Goal: Information Seeking & Learning: Find contact information

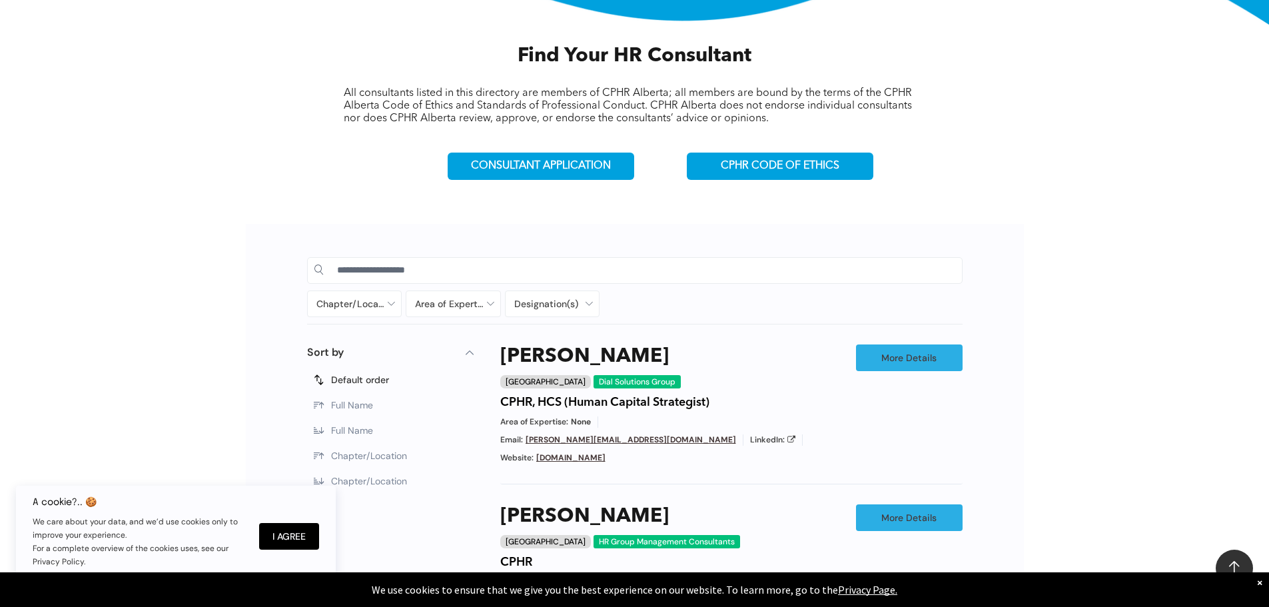
scroll to position [466, 0]
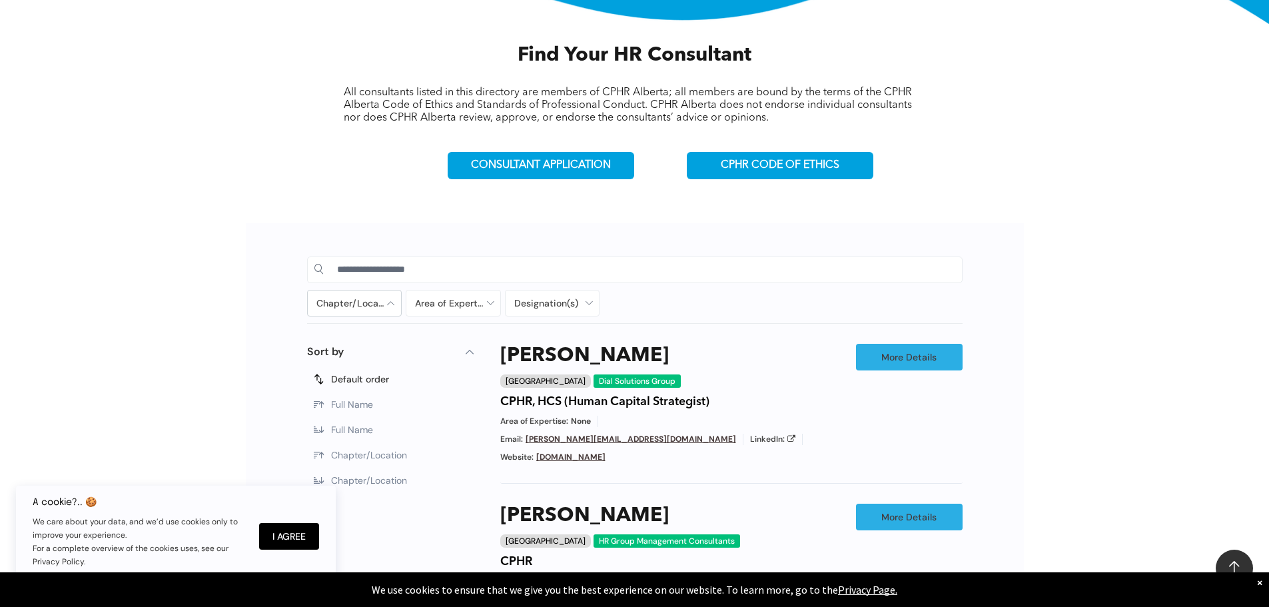
click at [392, 305] on div at bounding box center [355, 302] width 94 height 25
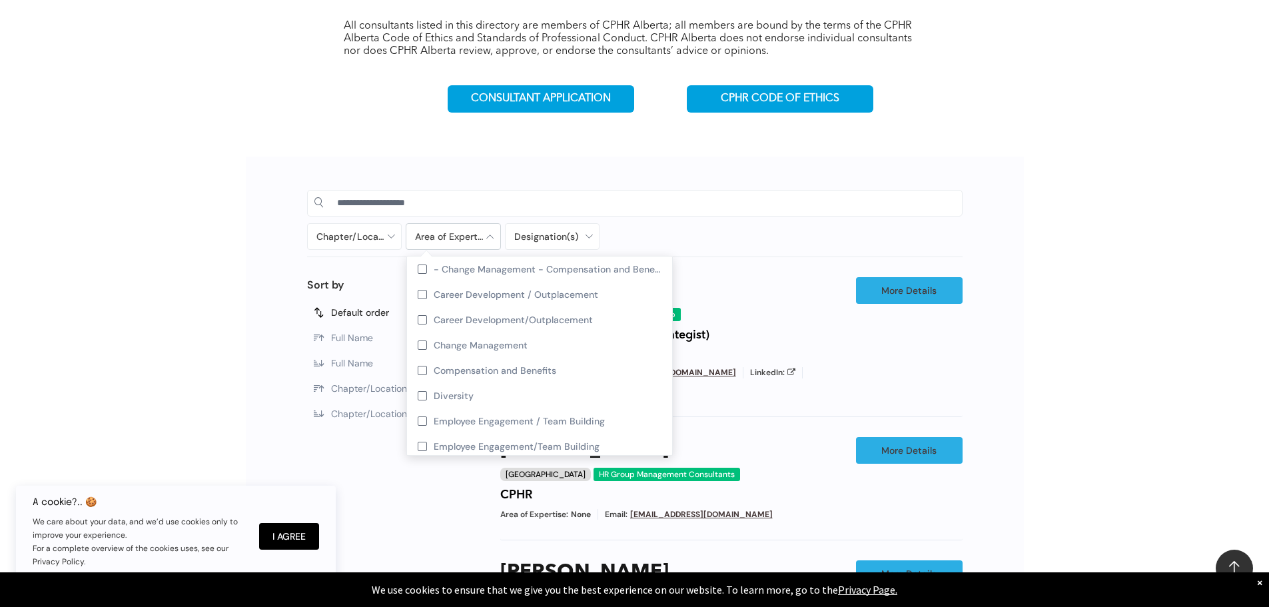
click at [455, 240] on div at bounding box center [453, 236] width 94 height 25
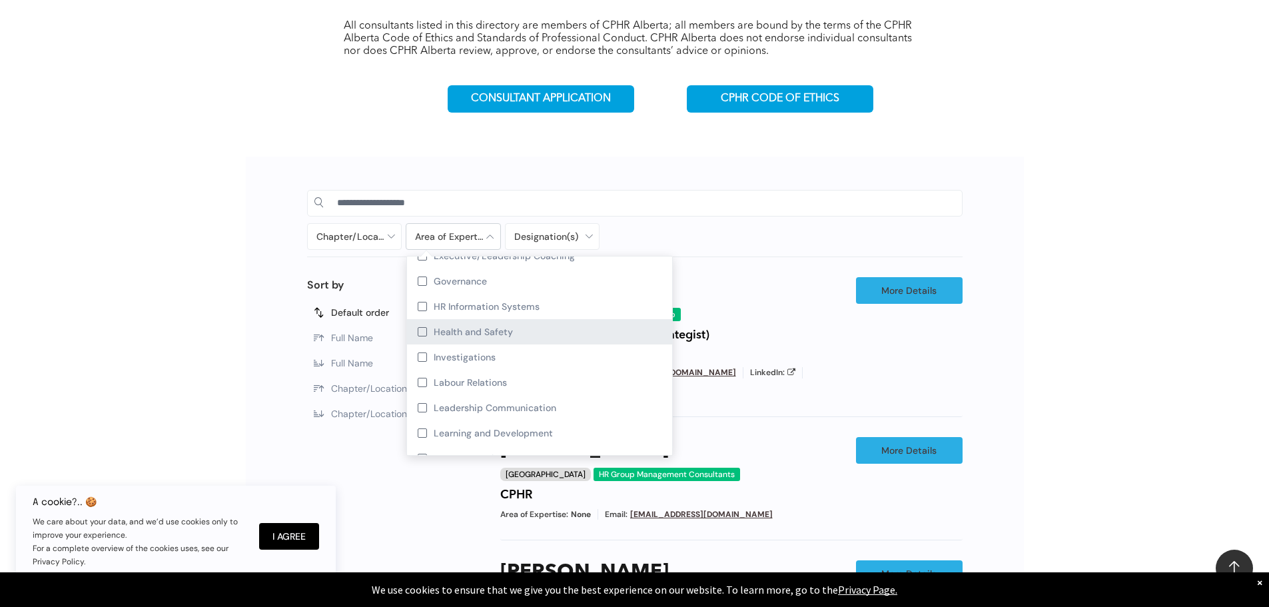
click at [605, 332] on div "Health and Safety" at bounding box center [539, 331] width 265 height 25
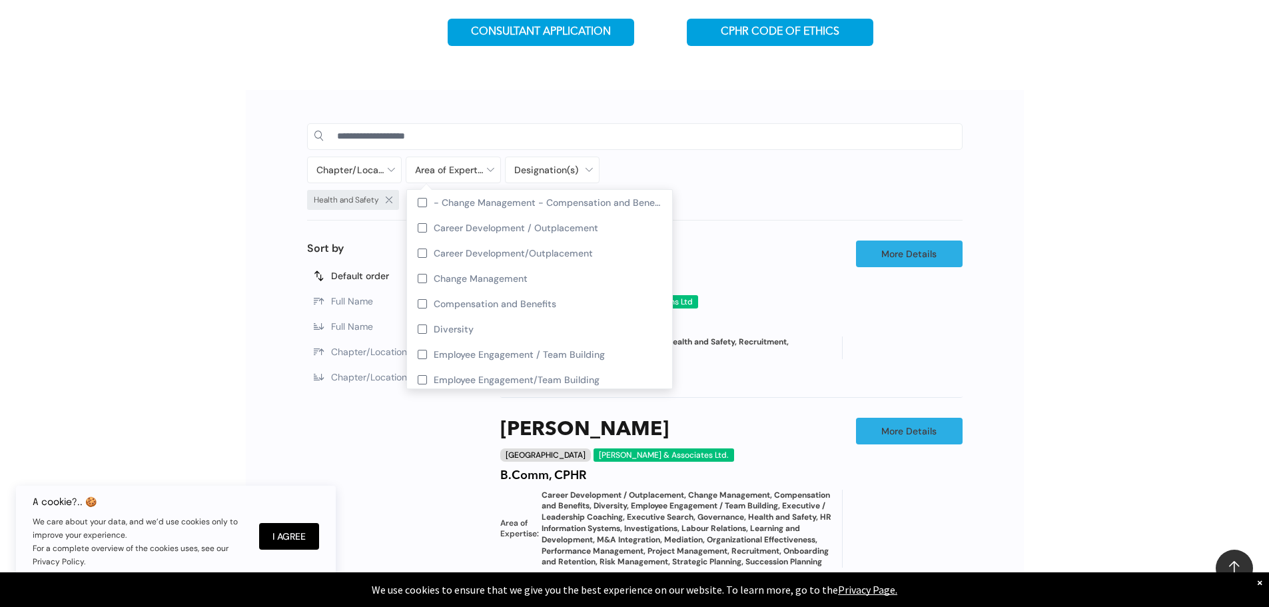
click at [758, 158] on div "Chapter/Location [GEOGRAPHIC_DATA] [GEOGRAPHIC_DATA] [GEOGRAPHIC_DATA] [GEOGRAP…" at bounding box center [553, 170] width 492 height 27
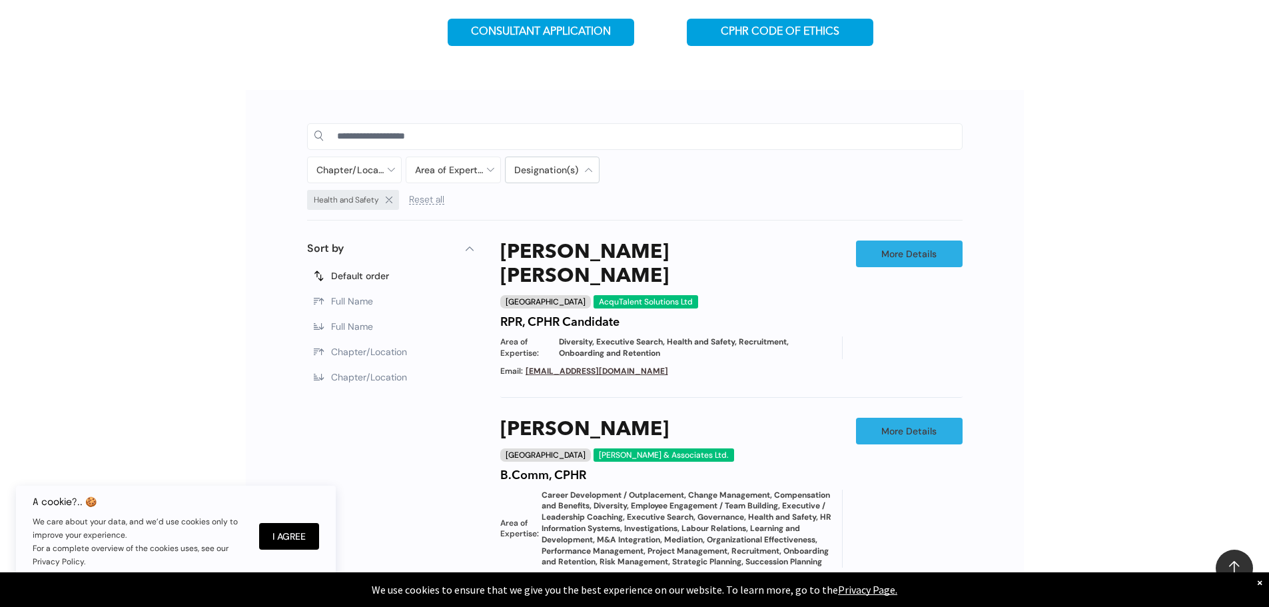
click at [547, 167] on div at bounding box center [553, 169] width 94 height 25
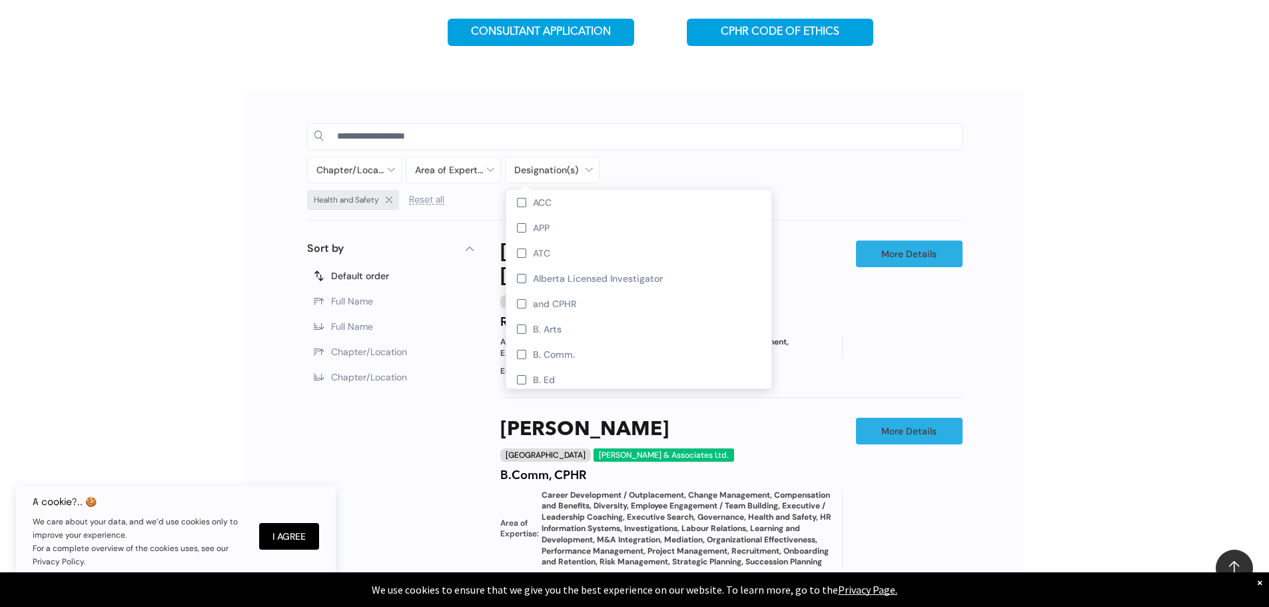
click at [648, 171] on div "Chapter/Location [GEOGRAPHIC_DATA] [GEOGRAPHIC_DATA] [GEOGRAPHIC_DATA] [GEOGRAP…" at bounding box center [553, 170] width 492 height 27
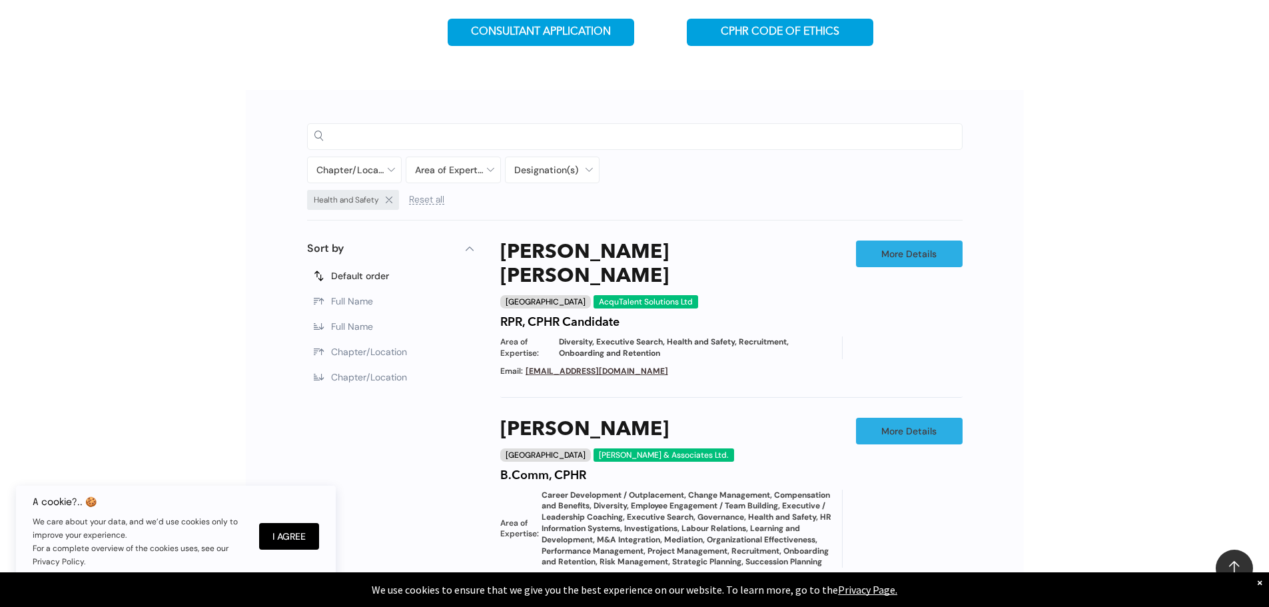
click at [458, 135] on input at bounding box center [646, 136] width 618 height 20
type input "**********"
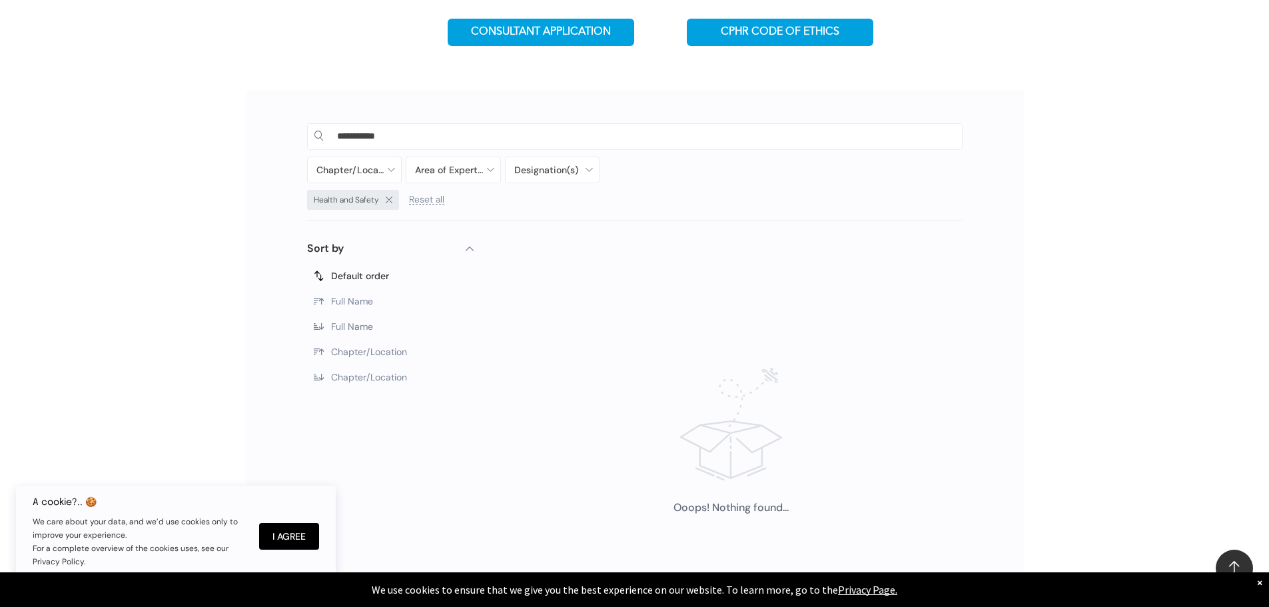
click at [426, 129] on input "**********" at bounding box center [646, 136] width 618 height 20
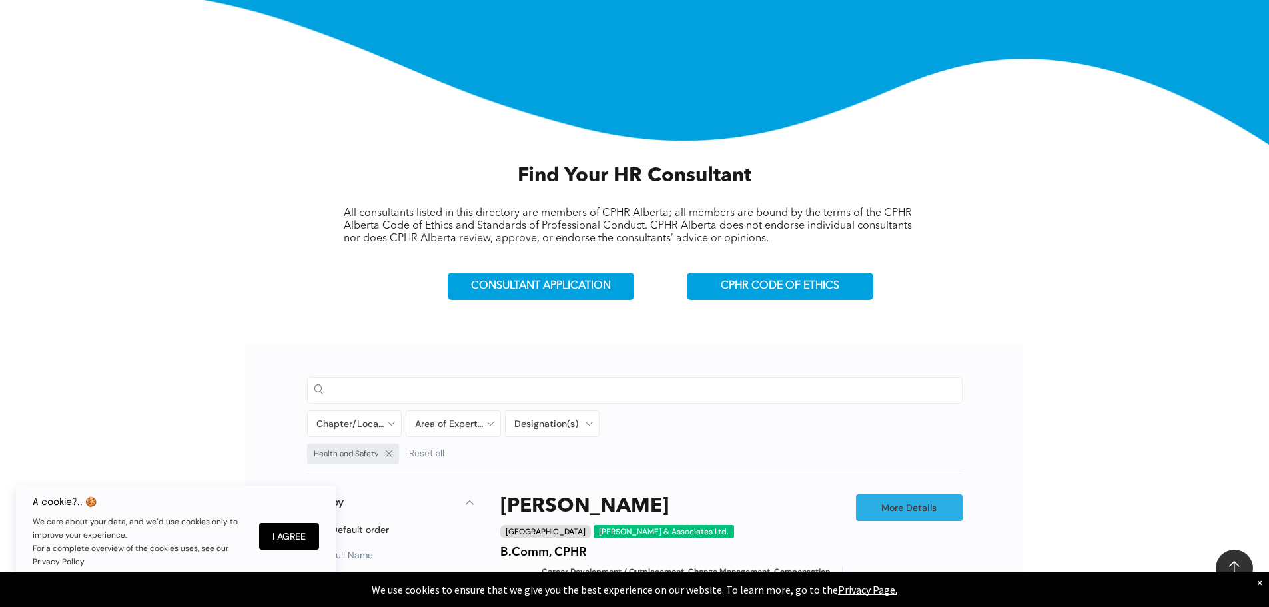
scroll to position [466, 0]
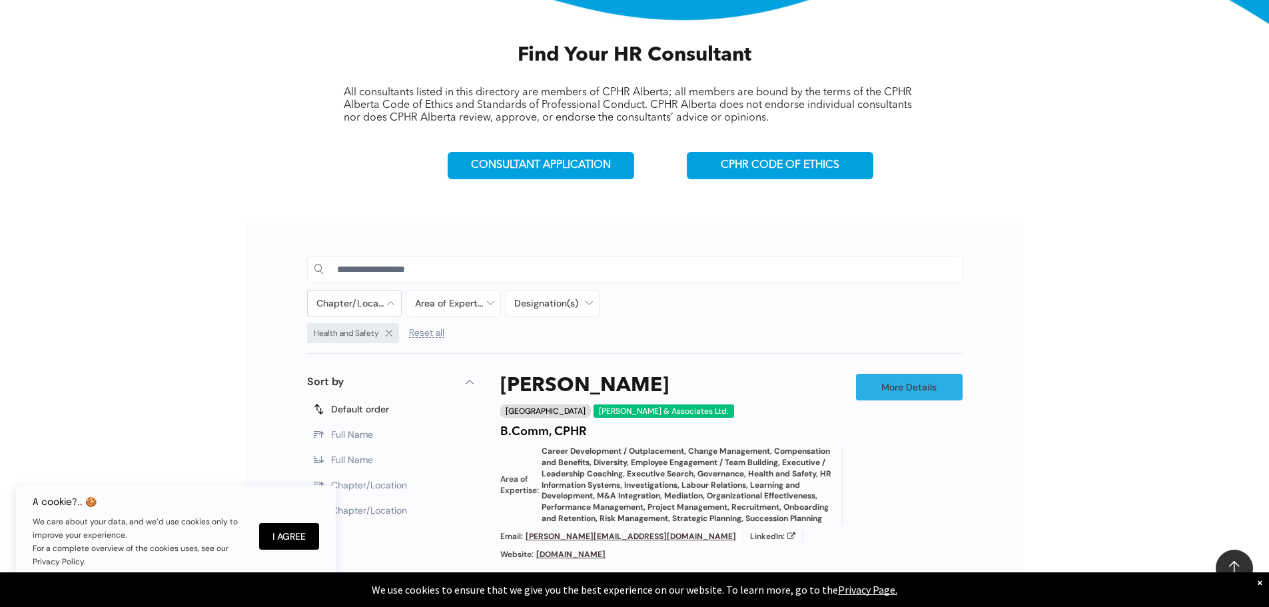
click at [366, 305] on div at bounding box center [355, 302] width 94 height 25
click at [378, 441] on span "Lethbridge" at bounding box center [359, 437] width 49 height 12
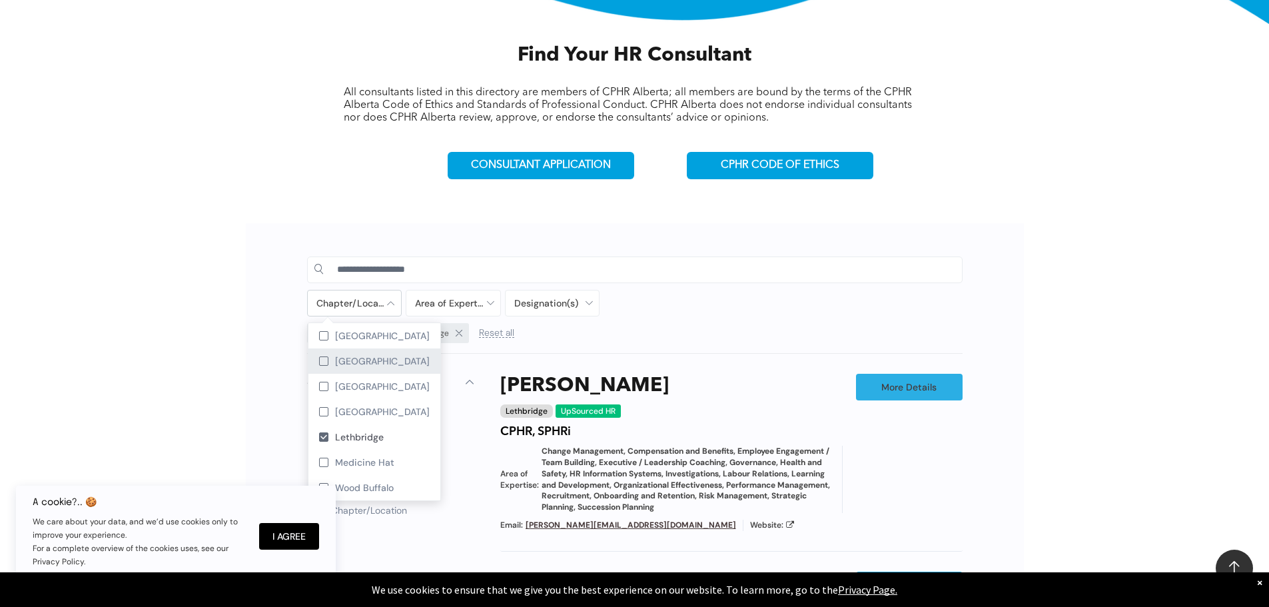
click at [390, 362] on span "[GEOGRAPHIC_DATA]" at bounding box center [382, 361] width 95 height 12
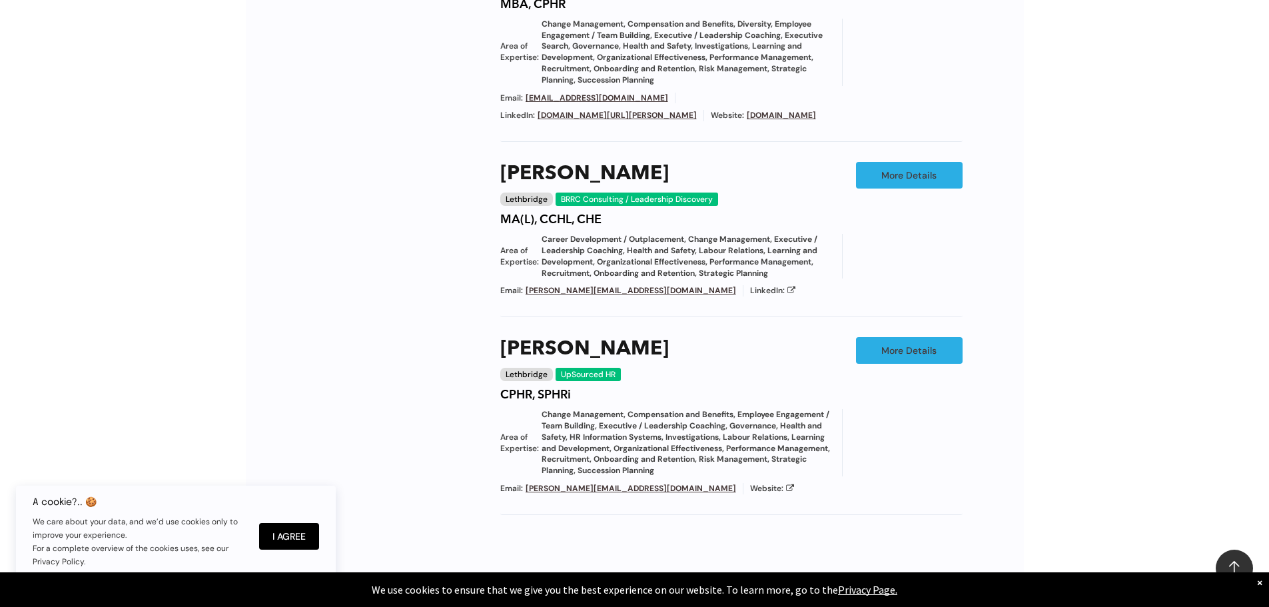
scroll to position [1132, 0]
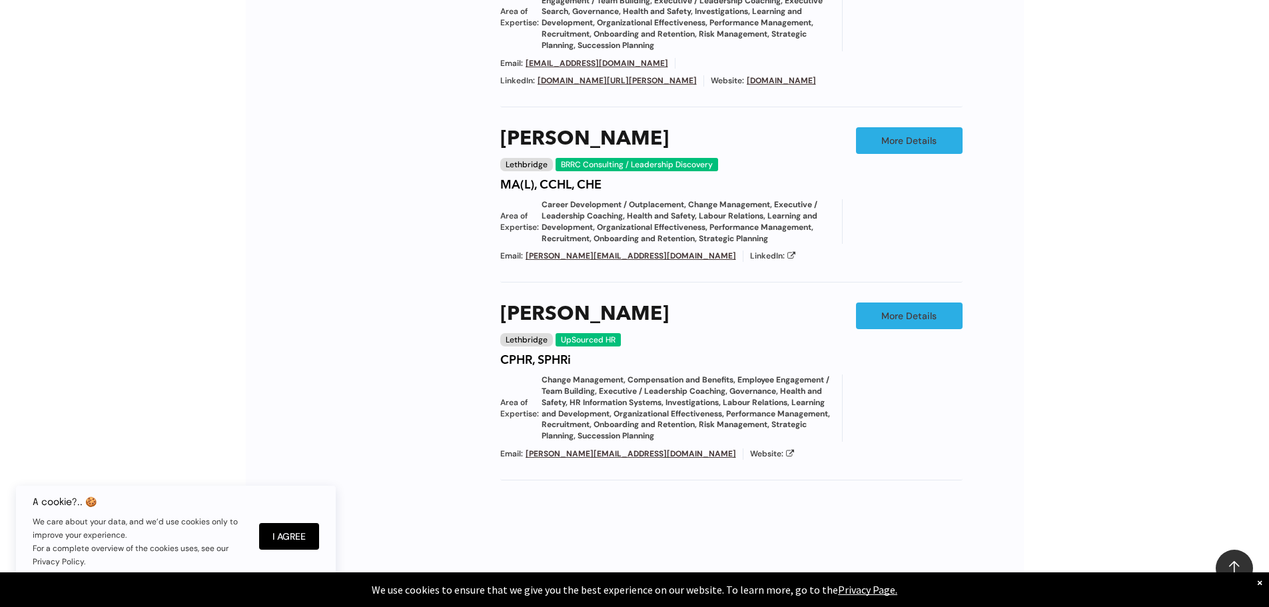
drag, startPoint x: 593, startPoint y: 369, endPoint x: 455, endPoint y: 392, distance: 140.5
click at [413, 346] on div "3 Filters Sort by Default order Full Name Full Name Chapter/Location Chapter/Lo…" at bounding box center [390, 107] width 167 height 799
